Goal: Task Accomplishment & Management: Use online tool/utility

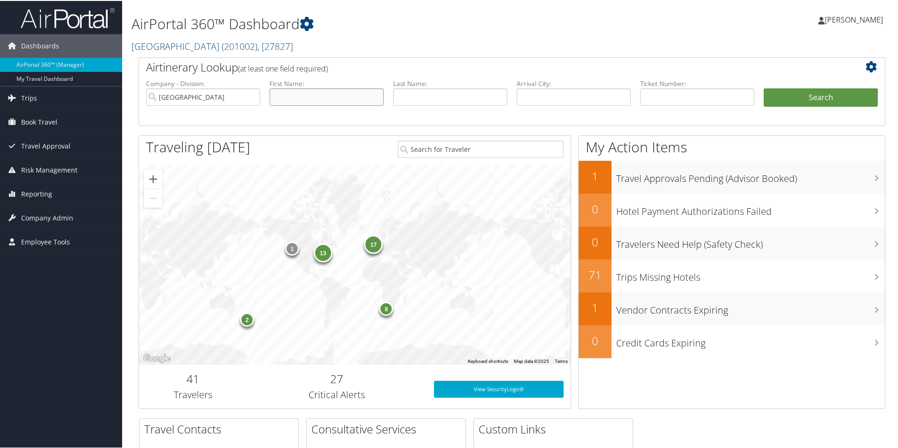
click at [288, 97] on input "text" at bounding box center [327, 95] width 114 height 17
type input "fernando"
click at [764, 87] on button "Search" at bounding box center [821, 96] width 114 height 19
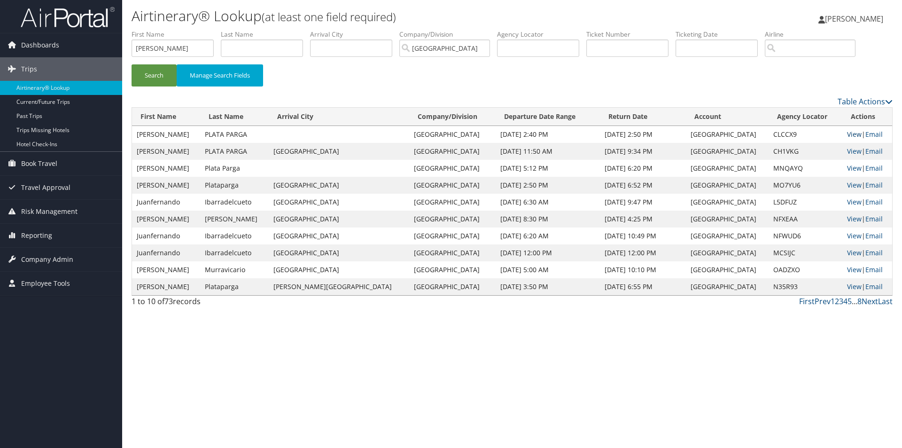
click at [850, 132] on link "View" at bounding box center [854, 134] width 15 height 9
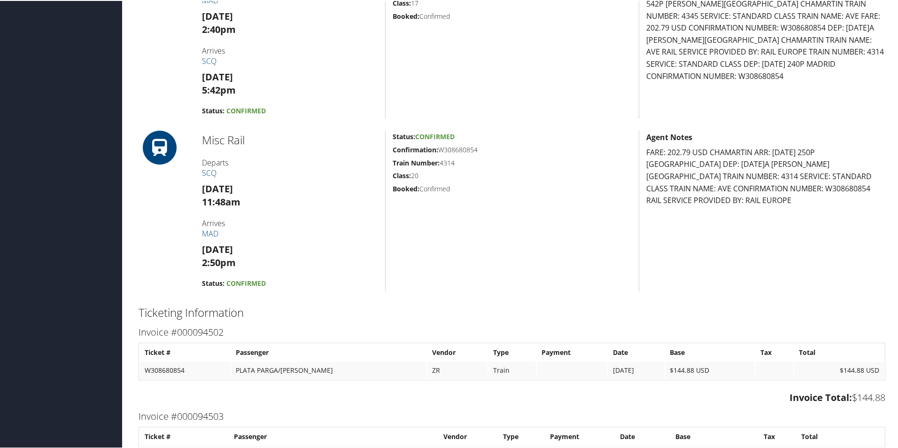
scroll to position [611, 0]
